Goal: Task Accomplishment & Management: Complete application form

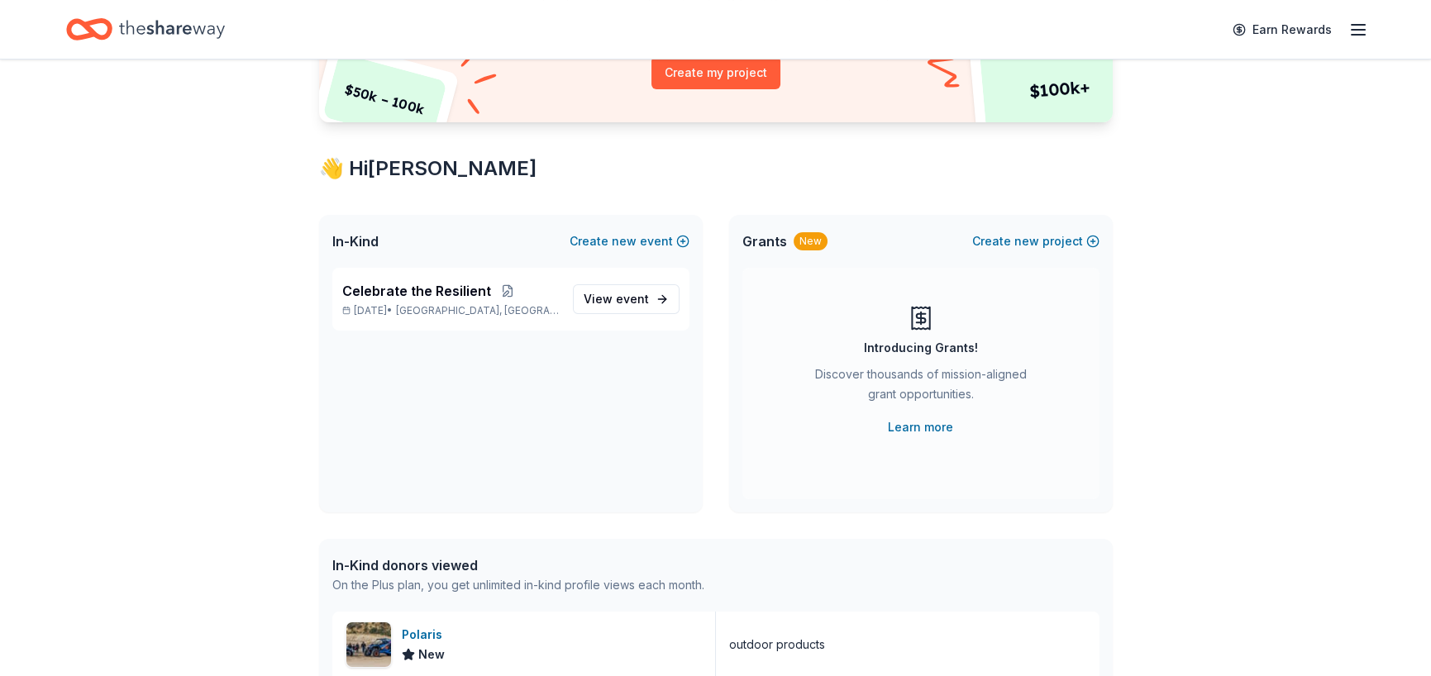
scroll to position [248, 0]
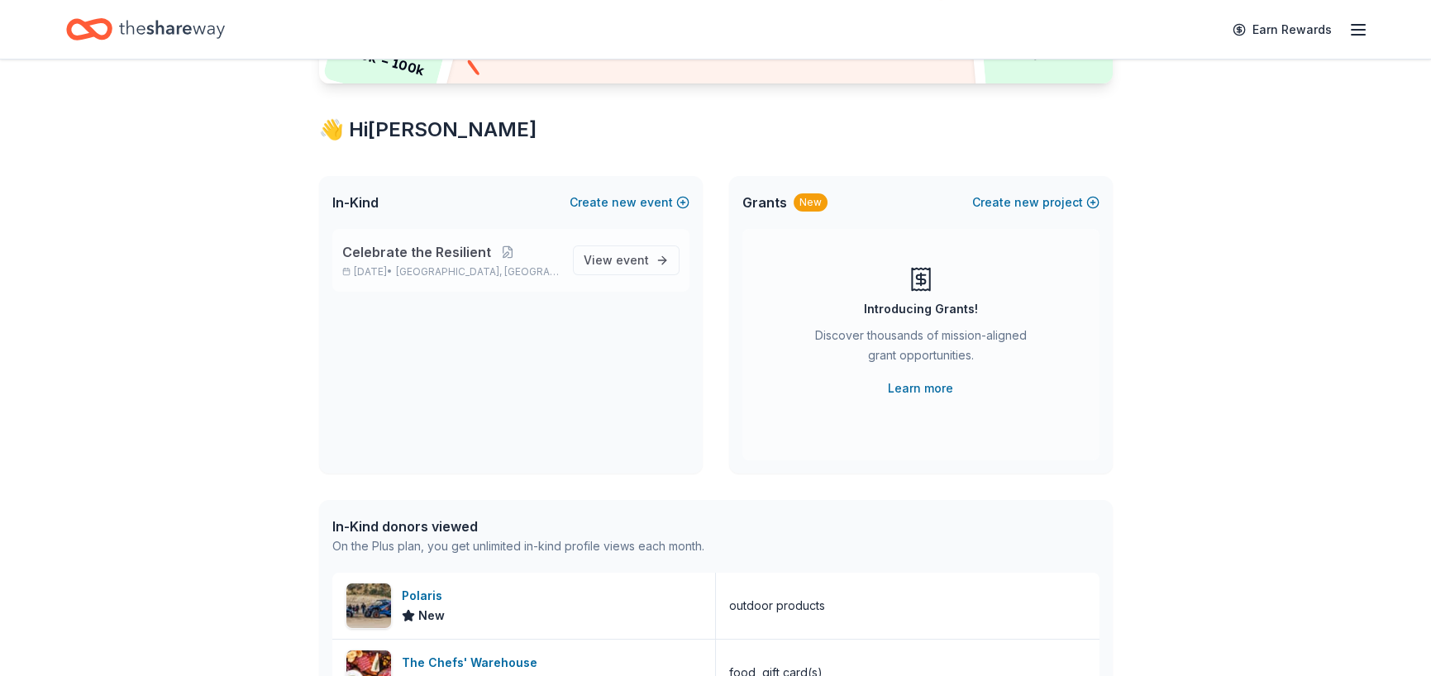
click at [640, 233] on div "Celebrate the Resilient [DATE] • [GEOGRAPHIC_DATA], [GEOGRAPHIC_DATA] View event" at bounding box center [510, 260] width 357 height 63
click at [626, 251] on span "View event" at bounding box center [615, 260] width 65 height 20
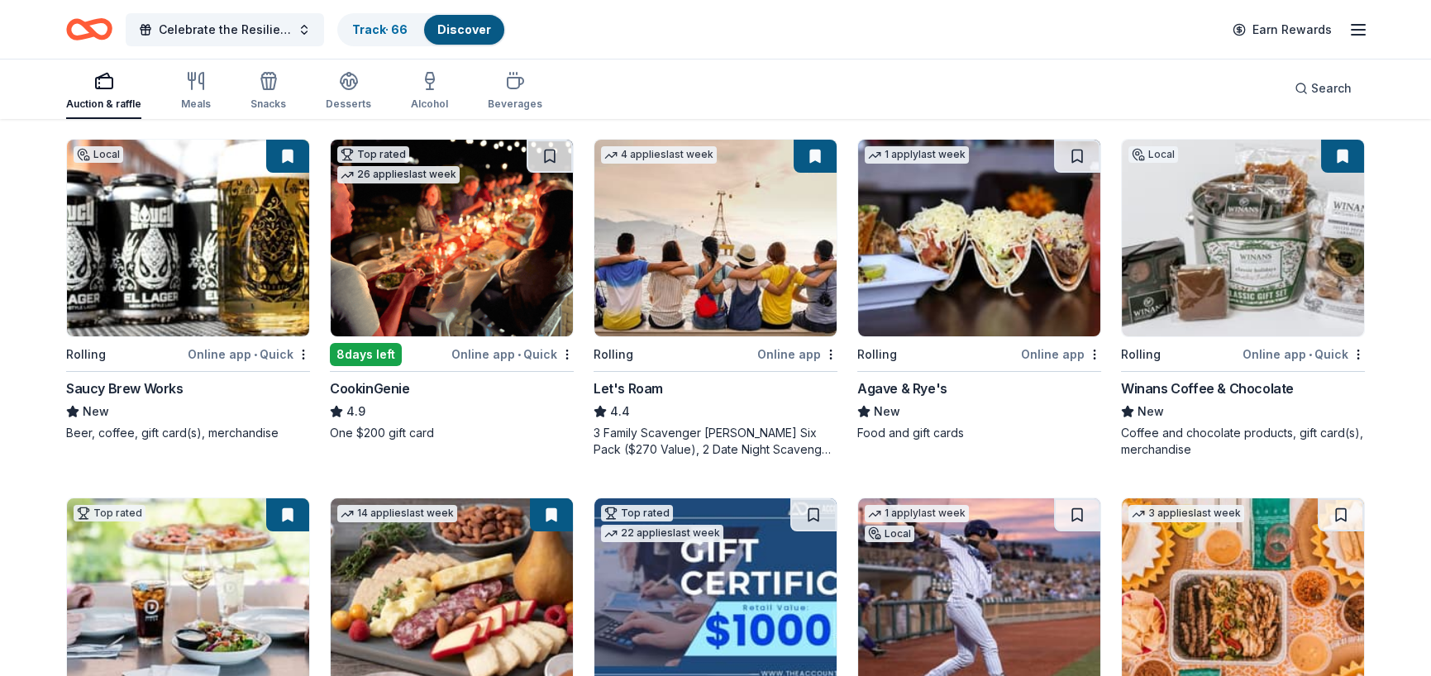
scroll to position [83, 0]
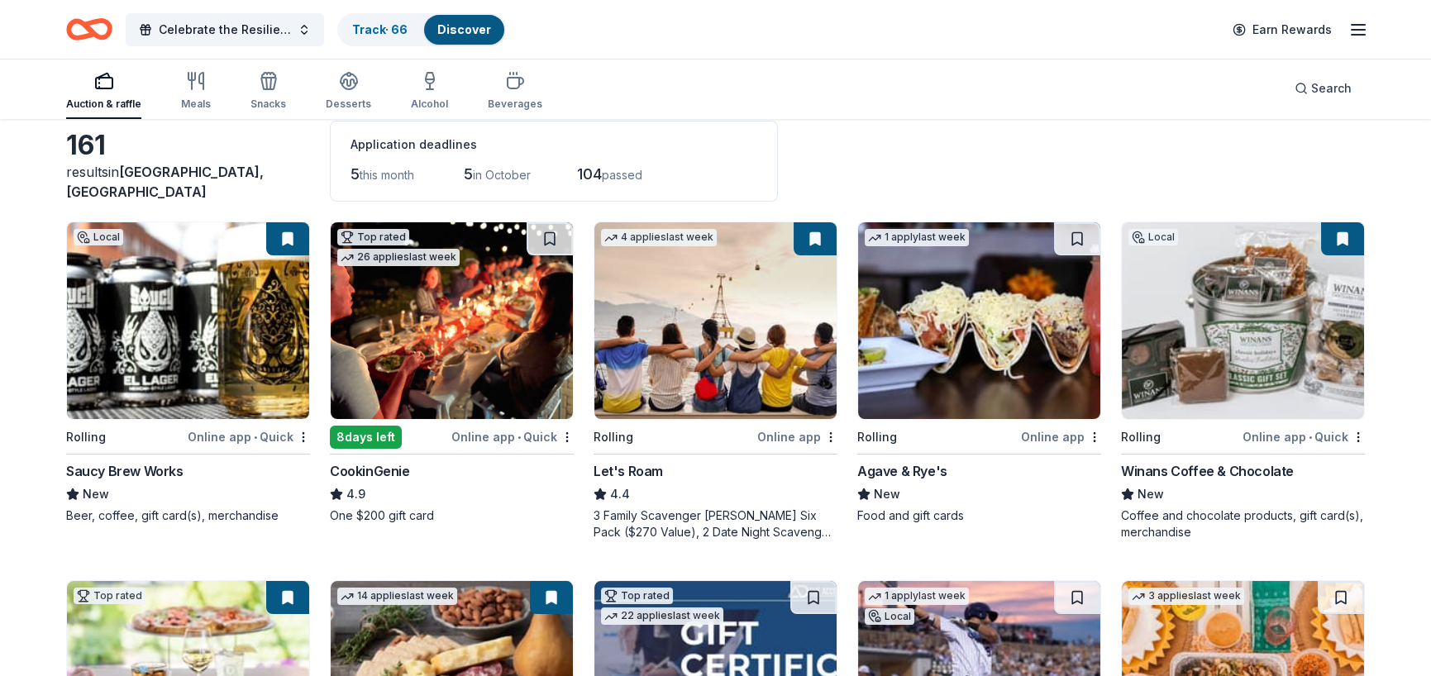
click at [135, 468] on div "Saucy Brew Works" at bounding box center [124, 471] width 117 height 20
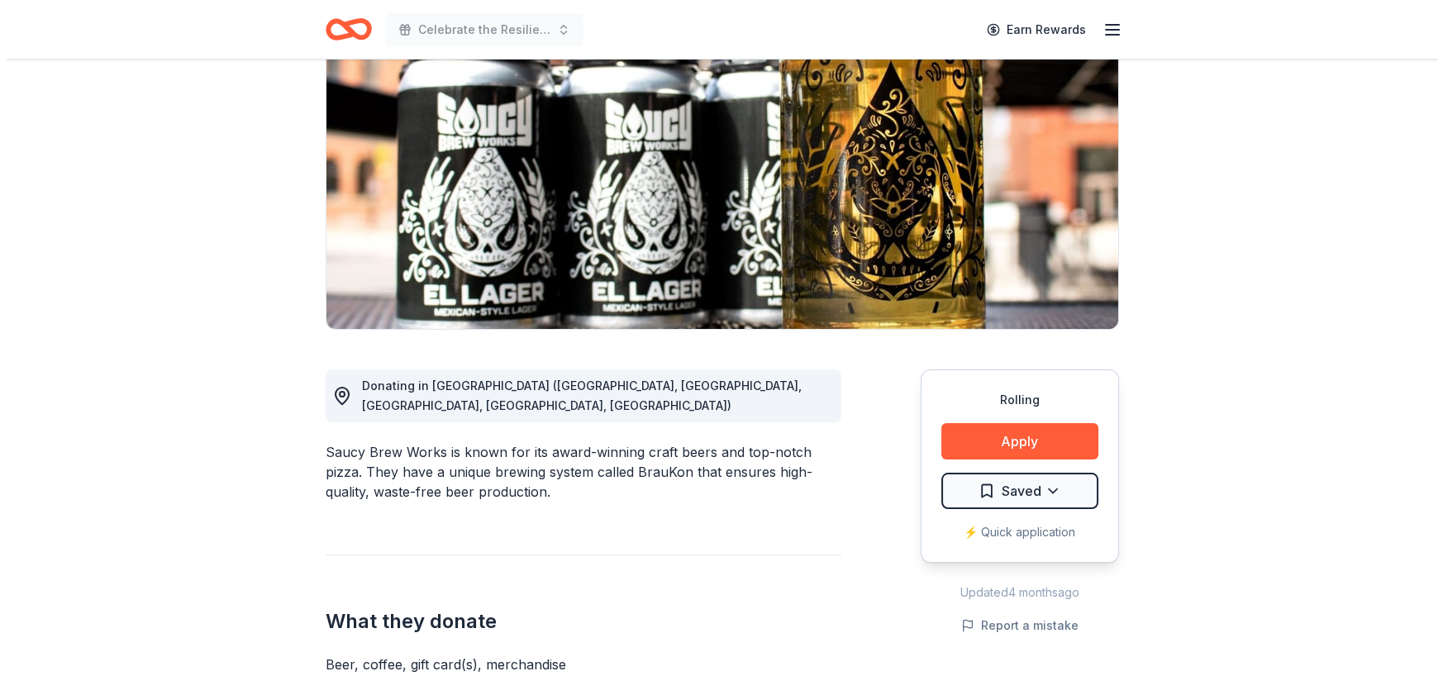
scroll to position [165, 0]
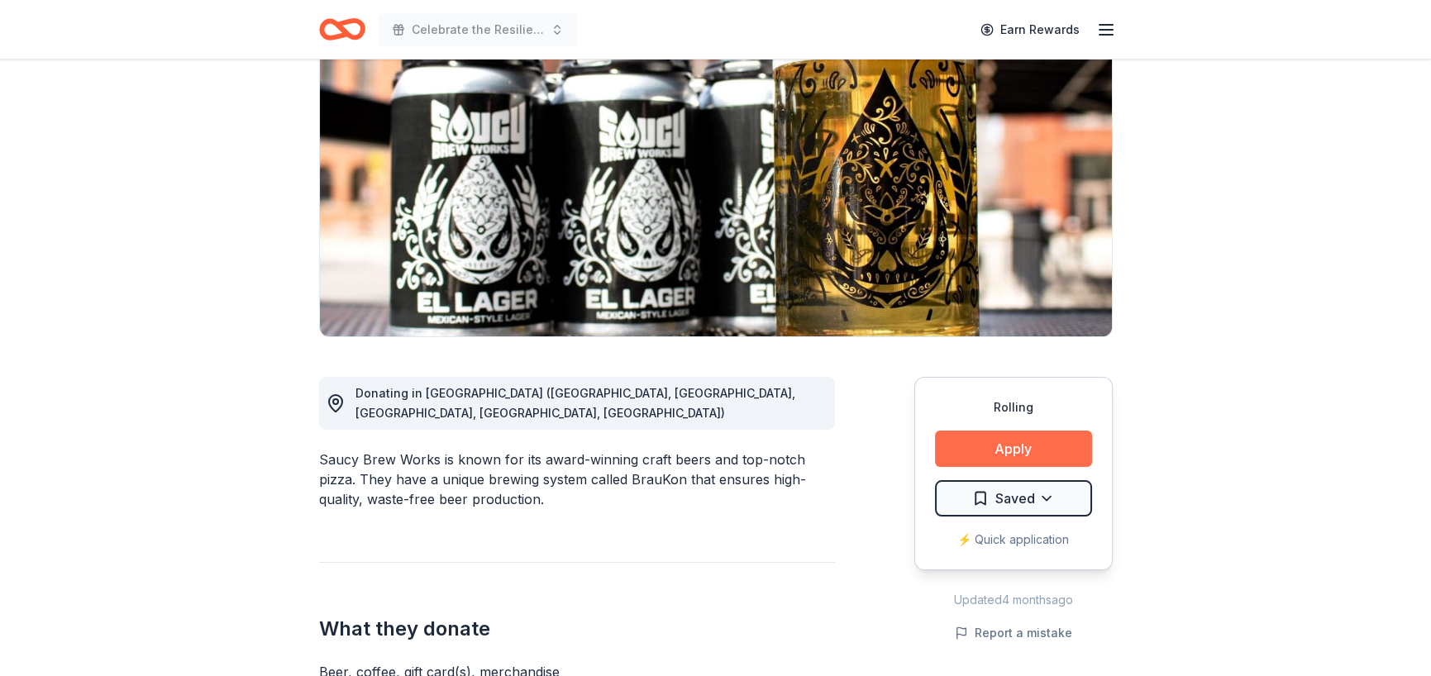
click at [1034, 445] on button "Apply" at bounding box center [1013, 449] width 157 height 36
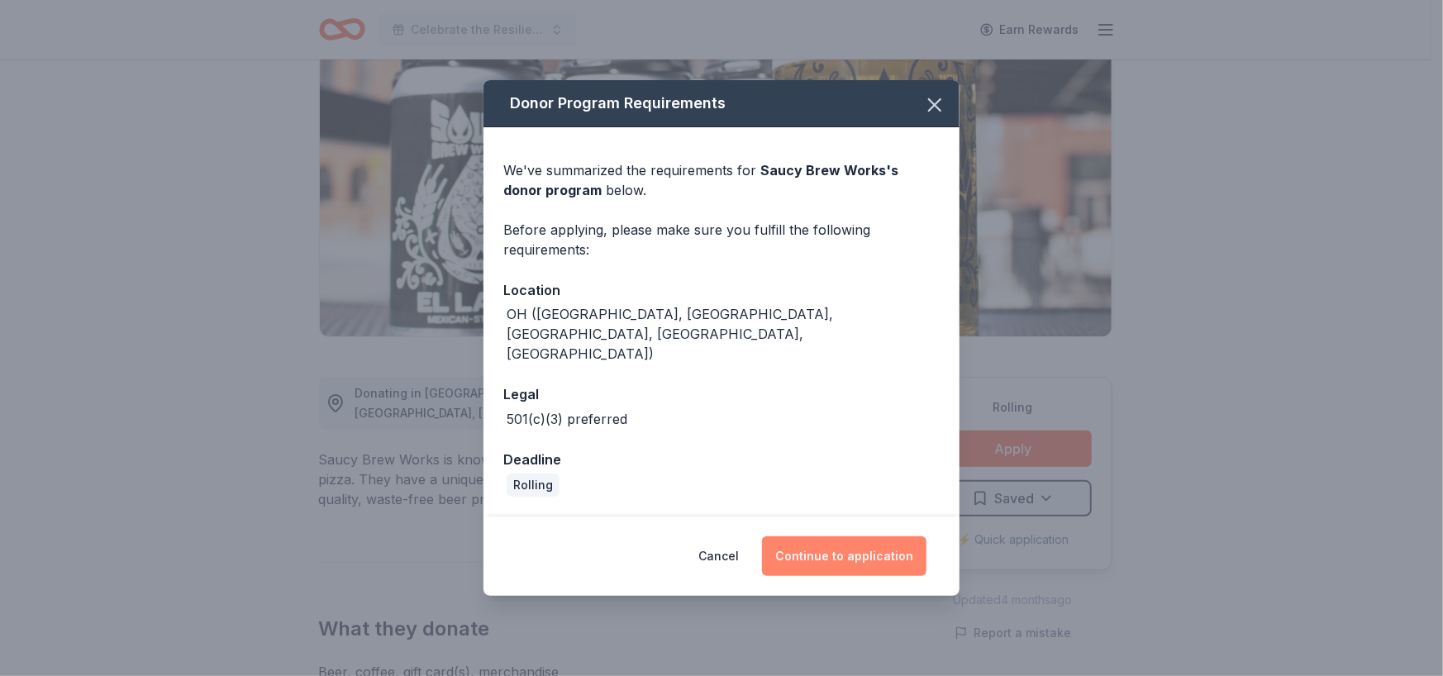
click at [813, 536] on button "Continue to application" at bounding box center [844, 556] width 164 height 40
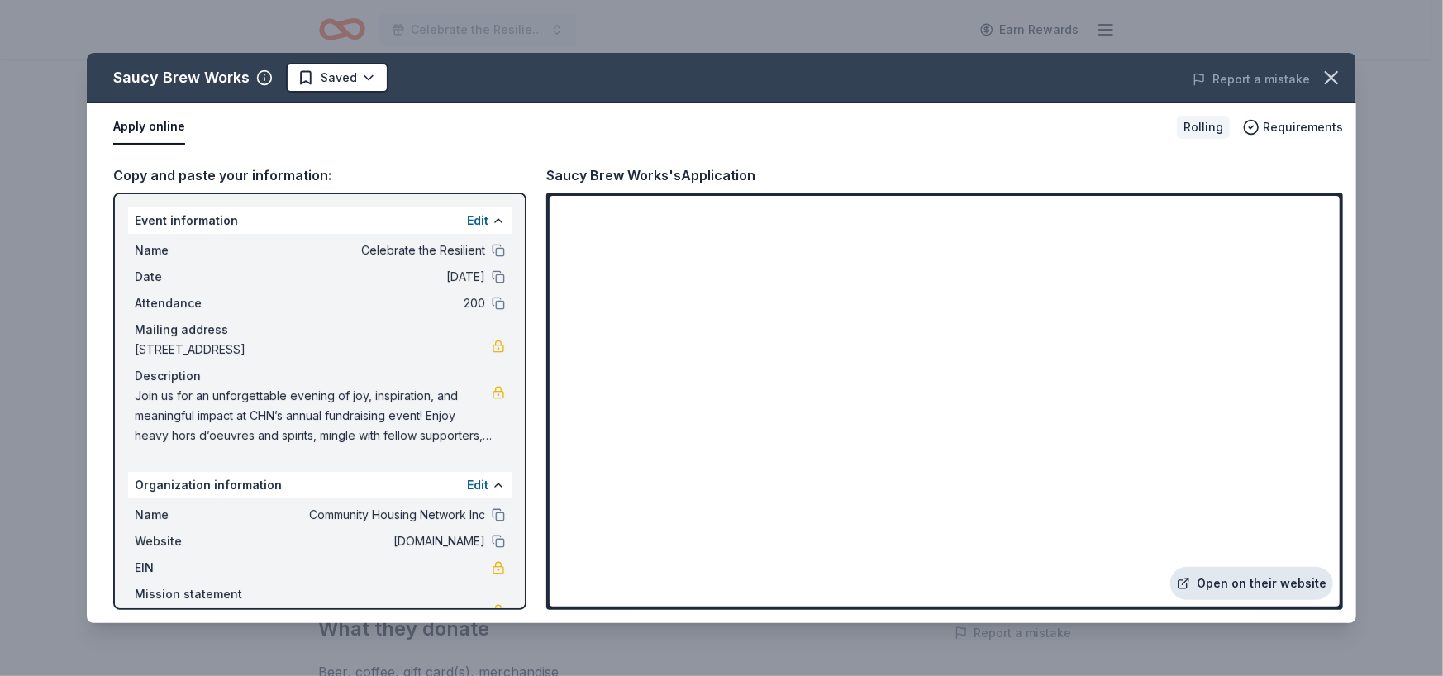
click at [1259, 582] on link "Open on their website" at bounding box center [1251, 583] width 163 height 33
